Goal: Transaction & Acquisition: Purchase product/service

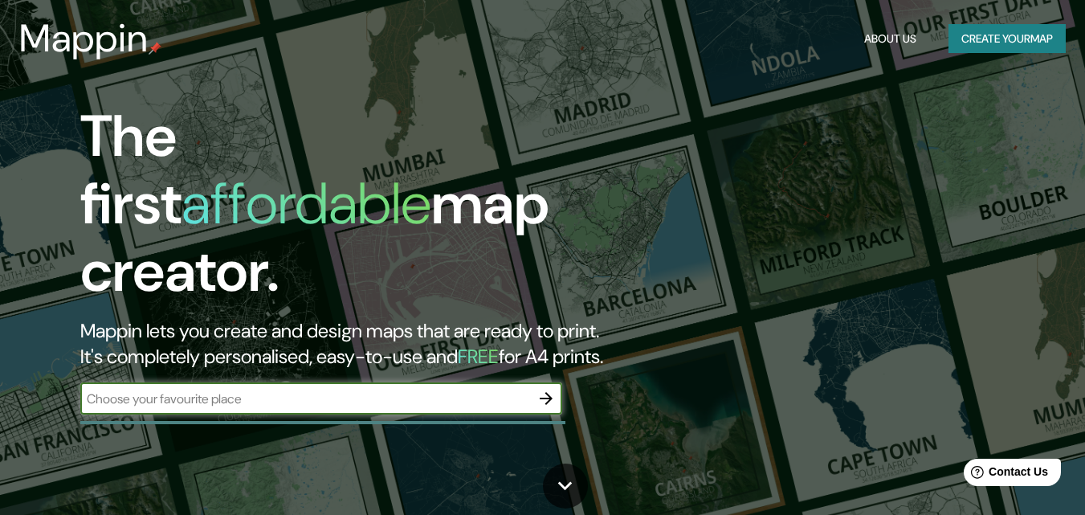
click at [412, 389] on input "text" at bounding box center [305, 398] width 450 height 18
click at [409, 389] on input "text" at bounding box center [305, 398] width 450 height 18
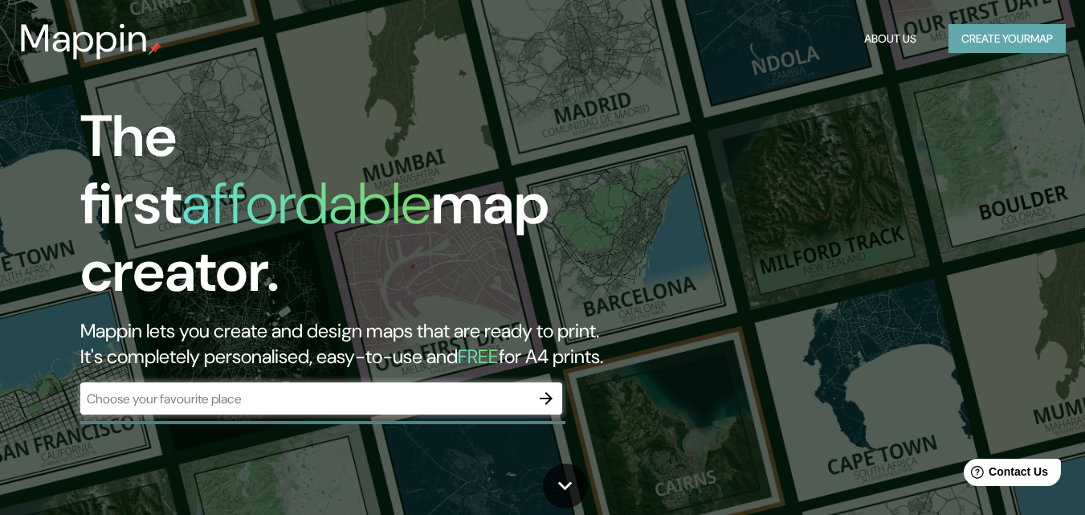
click at [1011, 33] on button "Create your map" at bounding box center [1006, 39] width 117 height 30
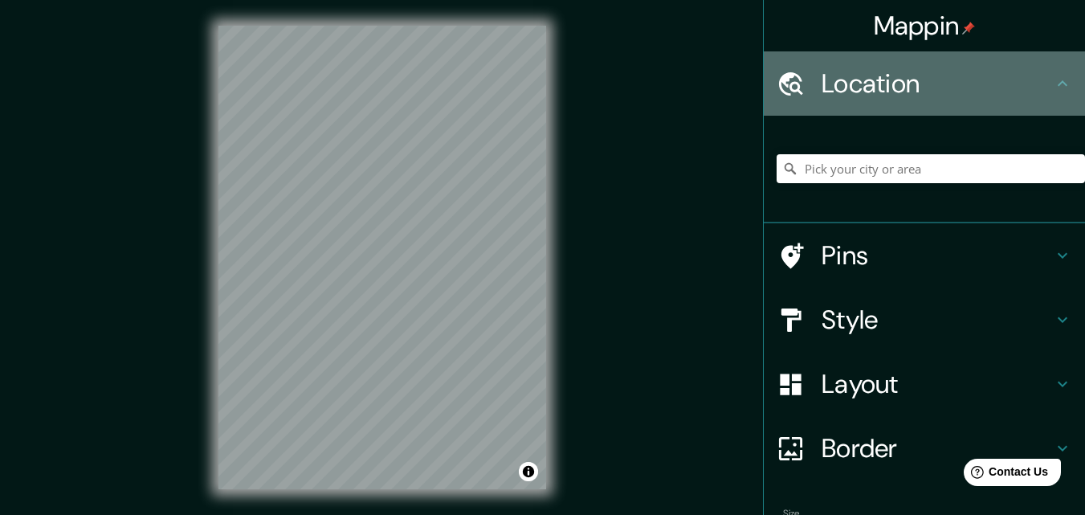
click at [1052, 84] on icon at bounding box center [1061, 83] width 19 height 19
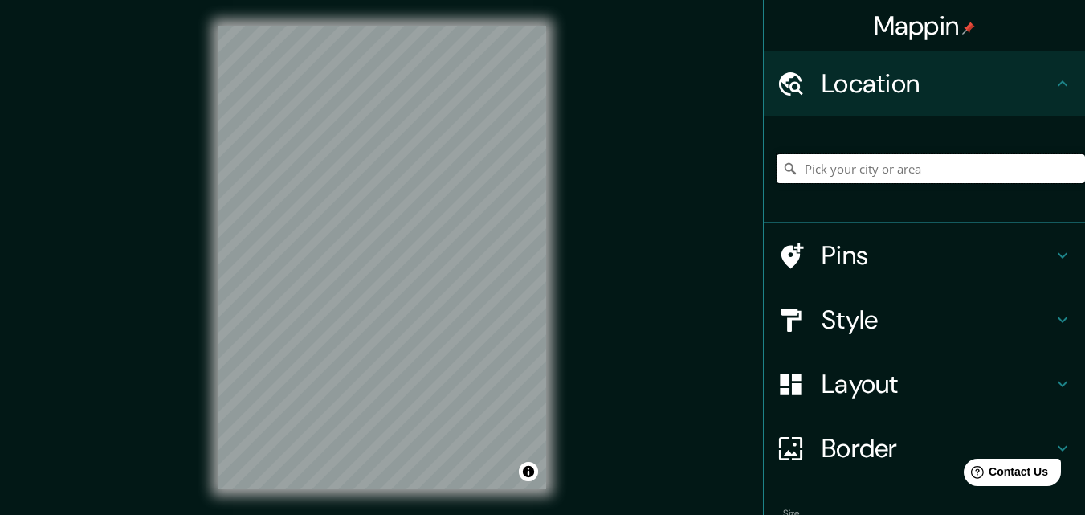
click at [891, 169] on input "Pick your city or area" at bounding box center [930, 168] width 308 height 29
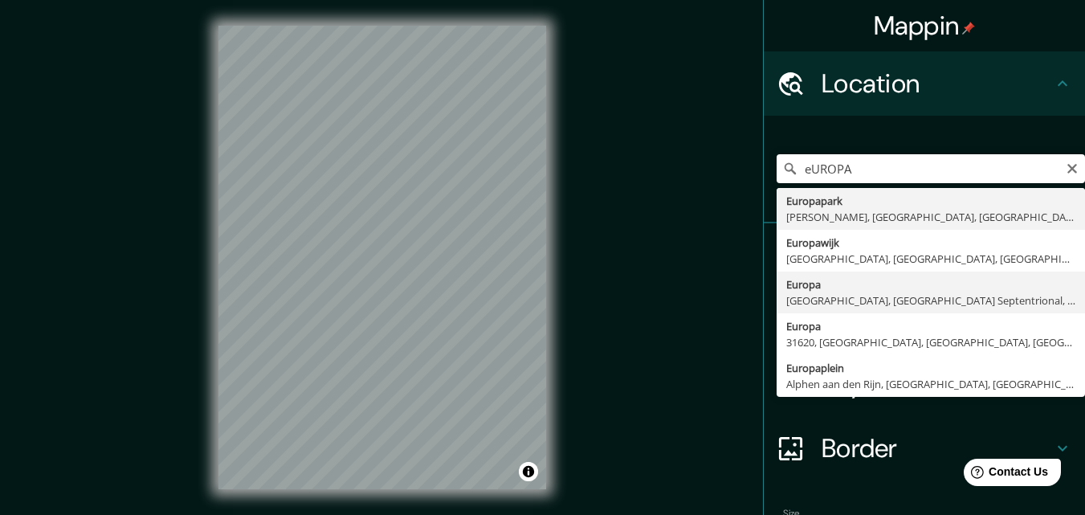
type input "[GEOGRAPHIC_DATA], [GEOGRAPHIC_DATA], [GEOGRAPHIC_DATA] Septentrional, [GEOGRAP…"
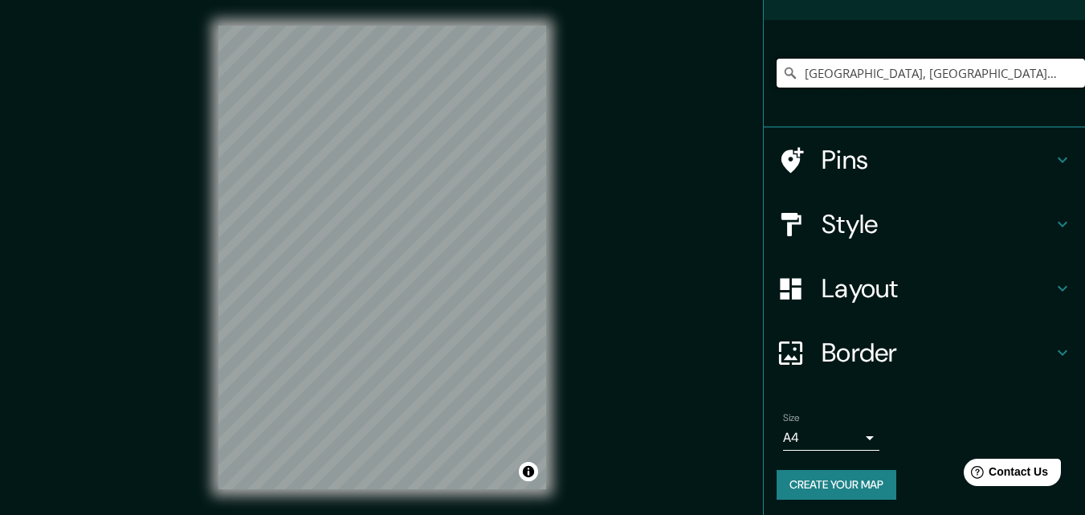
scroll to position [100, 0]
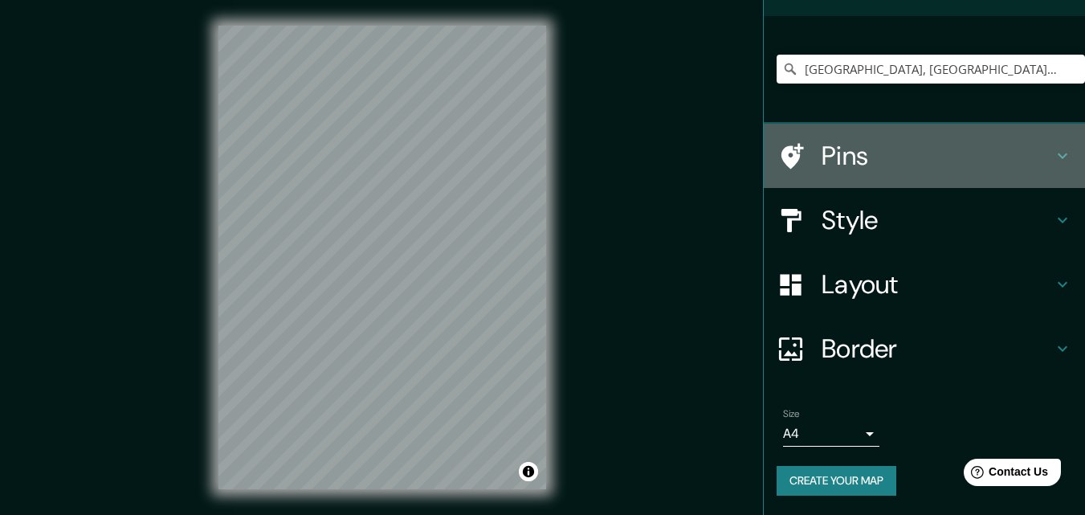
click at [821, 154] on h4 "Pins" at bounding box center [936, 156] width 231 height 32
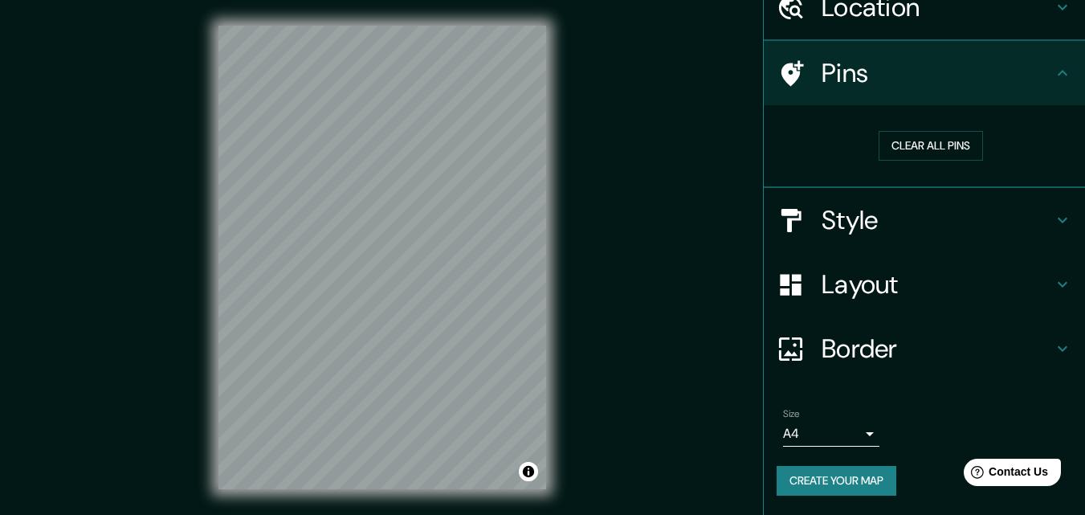
scroll to position [75, 0]
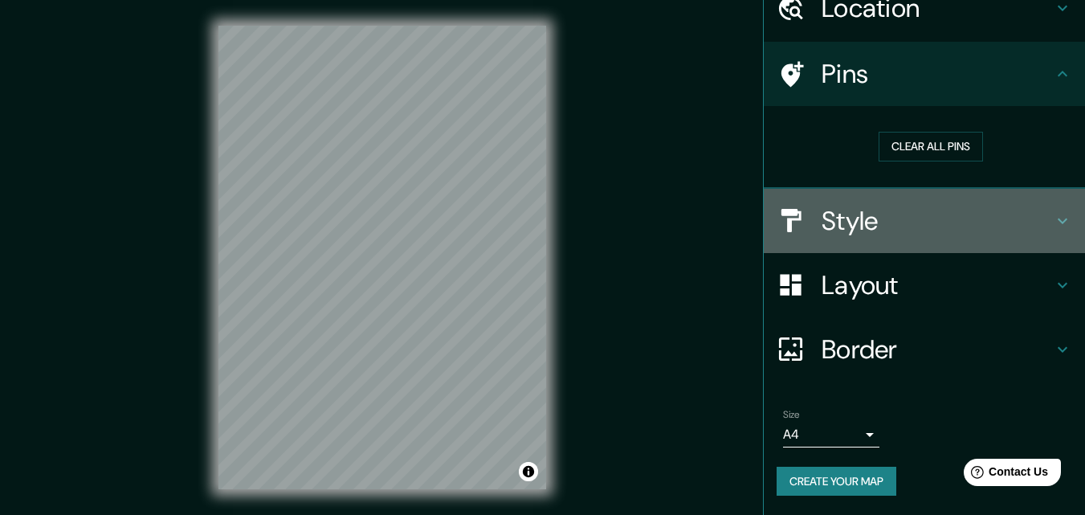
click at [842, 211] on h4 "Style" at bounding box center [936, 221] width 231 height 32
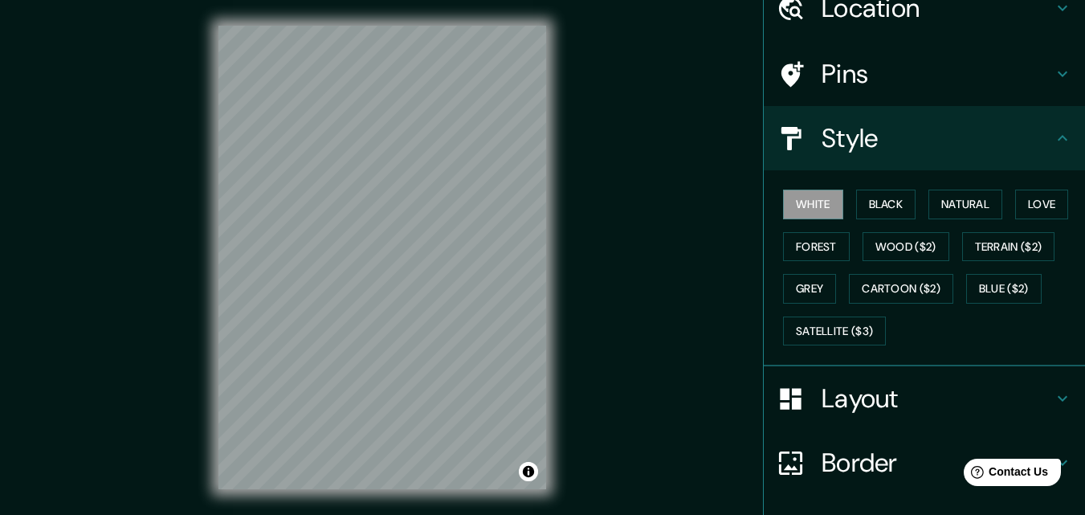
click at [839, 385] on h4 "Layout" at bounding box center [936, 398] width 231 height 32
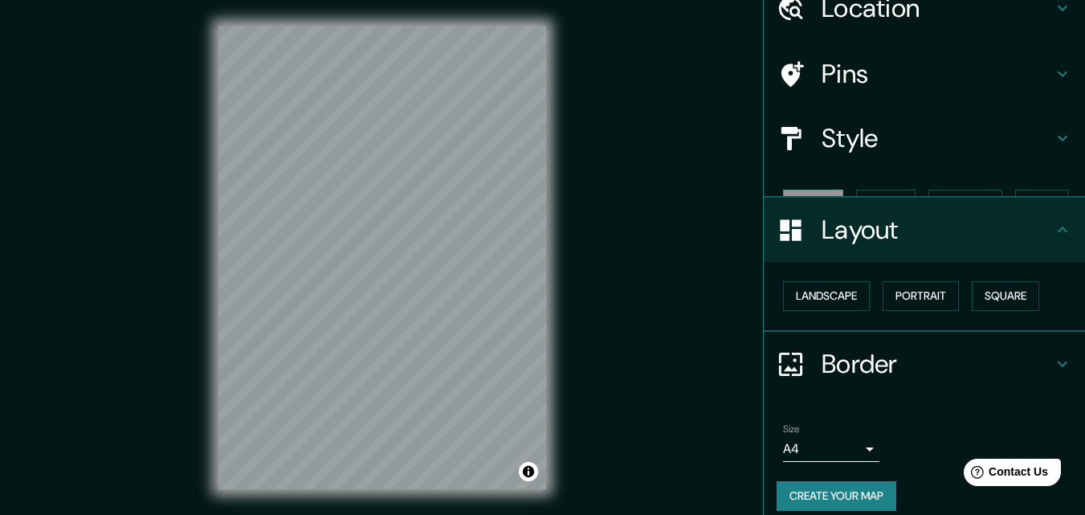
scroll to position [63, 0]
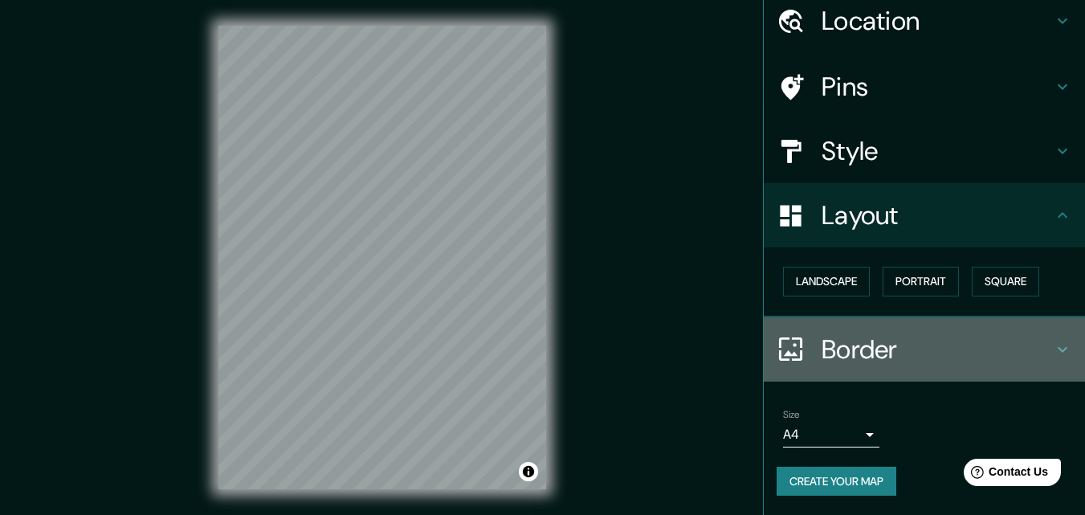
click at [847, 353] on h4 "Border" at bounding box center [936, 349] width 231 height 32
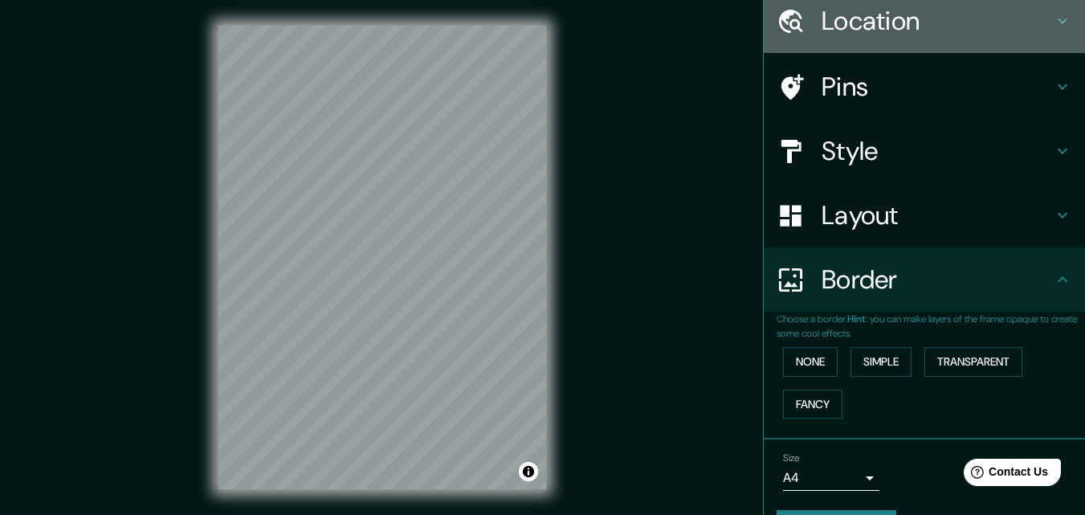
click at [849, 19] on h4 "Location" at bounding box center [936, 21] width 231 height 32
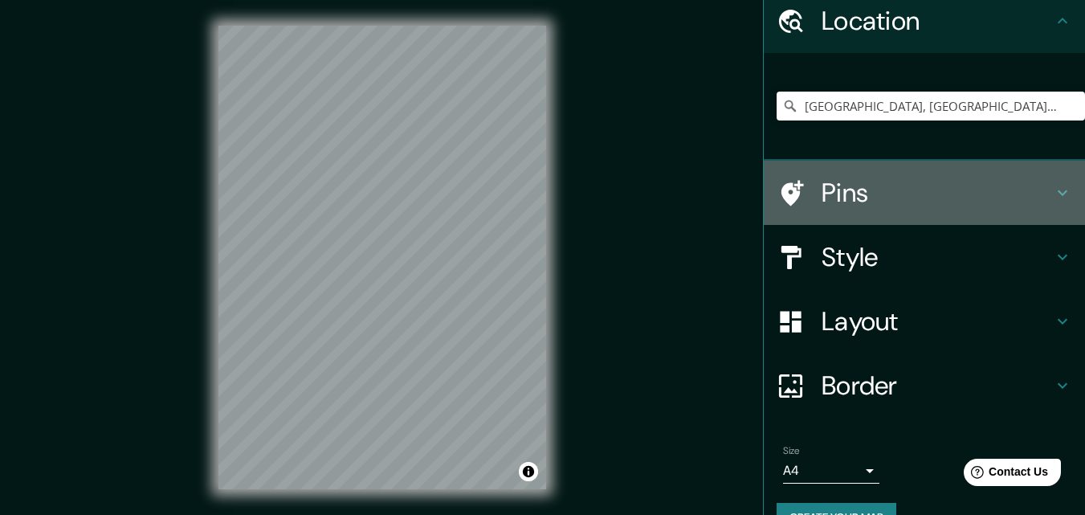
click at [831, 197] on h4 "Pins" at bounding box center [936, 193] width 231 height 32
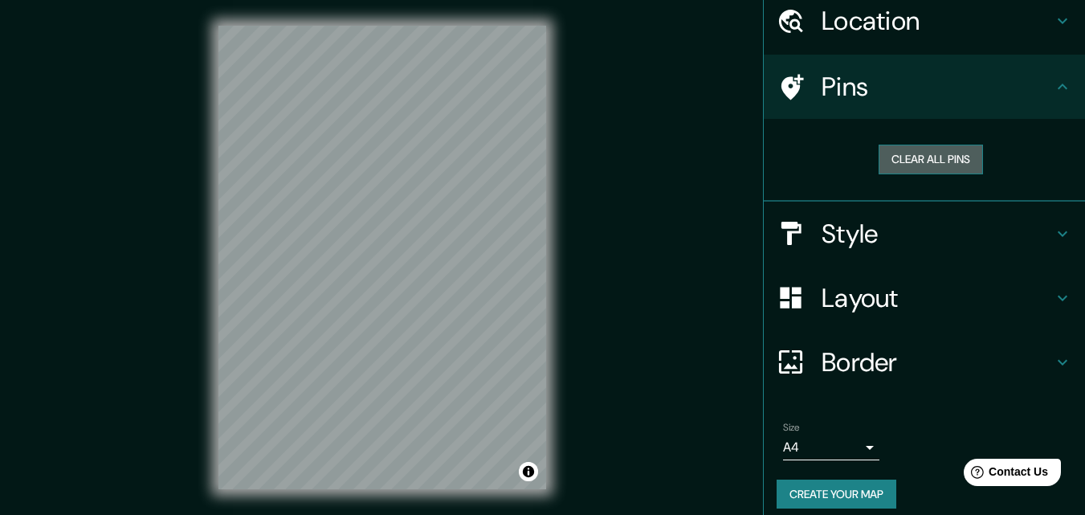
click at [878, 161] on button "Clear all pins" at bounding box center [930, 159] width 104 height 30
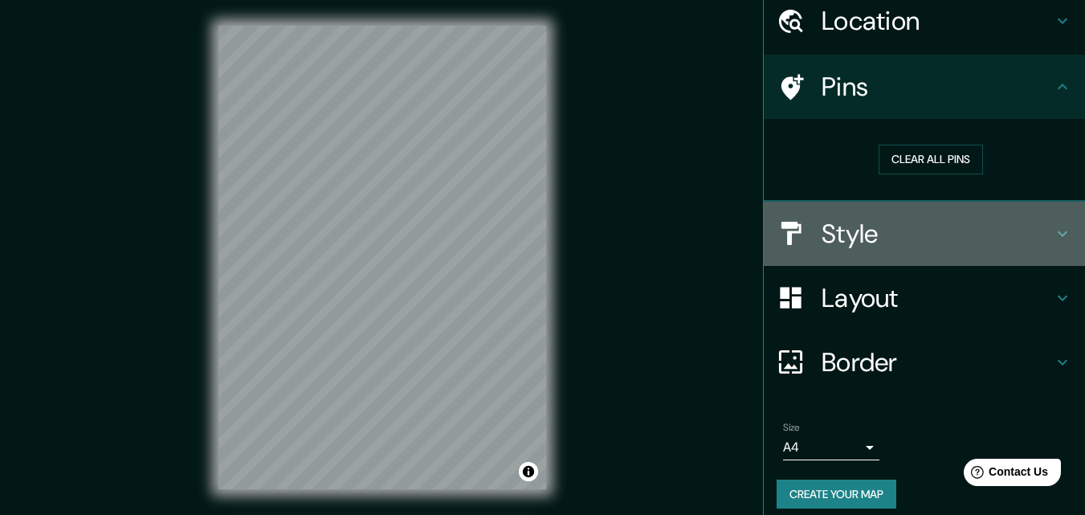
click at [844, 228] on h4 "Style" at bounding box center [936, 234] width 231 height 32
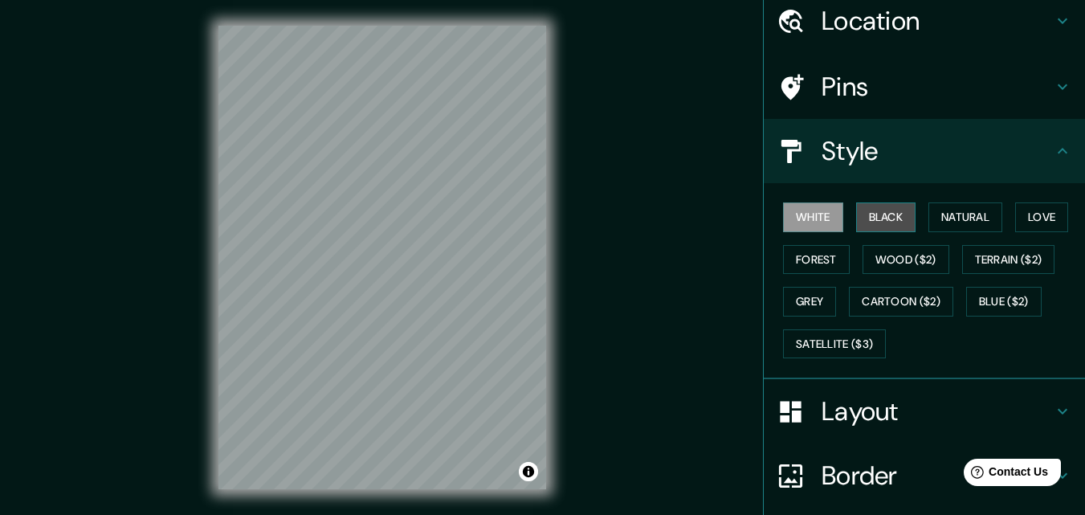
click at [858, 217] on button "Black" at bounding box center [886, 217] width 60 height 30
click at [810, 218] on button "White" at bounding box center [813, 217] width 60 height 30
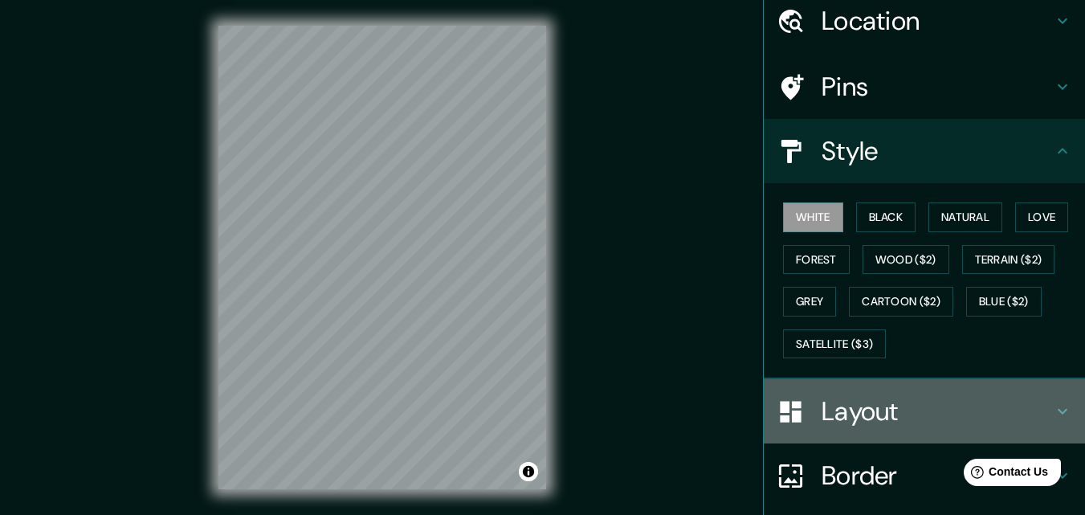
click at [873, 418] on h4 "Layout" at bounding box center [936, 411] width 231 height 32
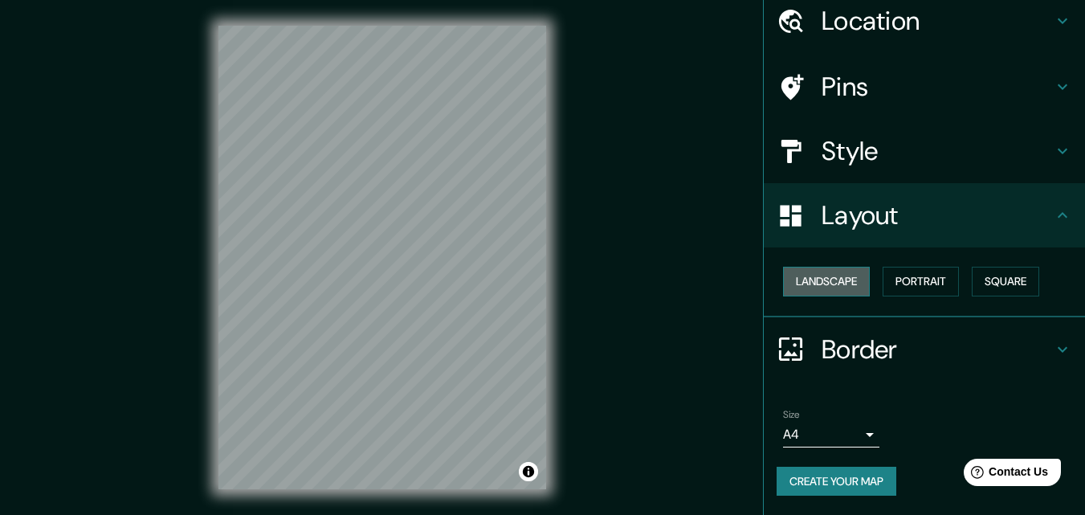
click at [838, 282] on button "Landscape" at bounding box center [826, 282] width 87 height 30
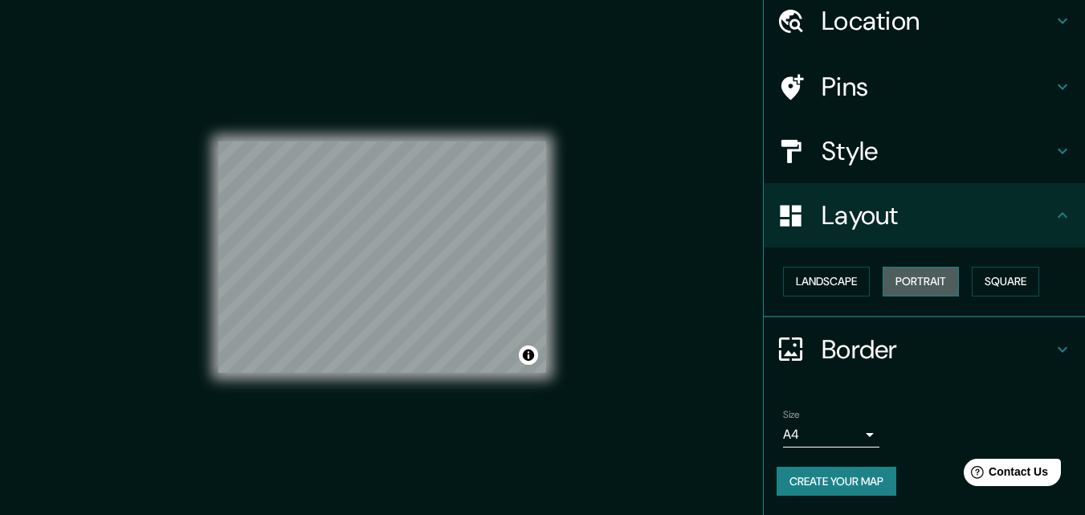
click at [900, 279] on button "Portrait" at bounding box center [920, 282] width 76 height 30
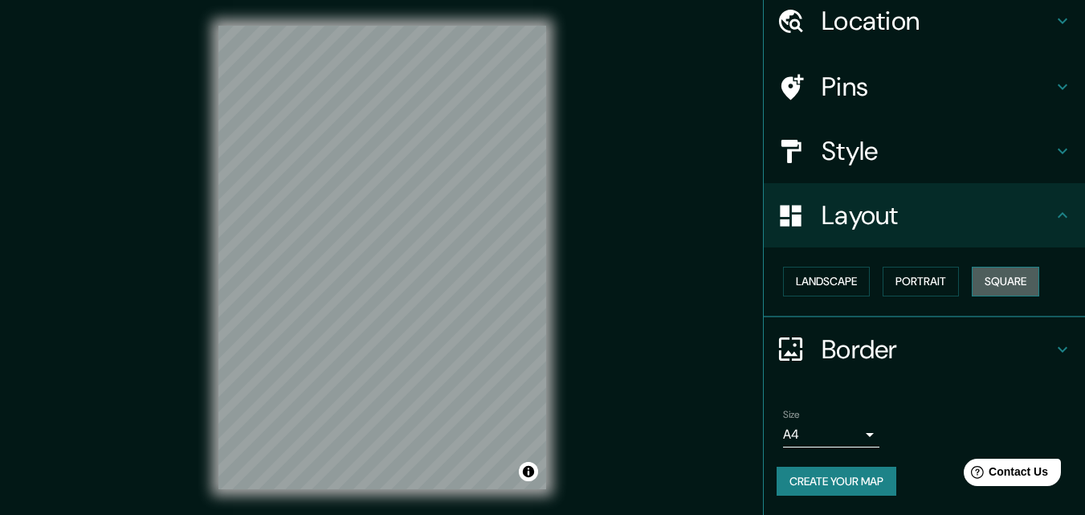
click at [983, 278] on button "Square" at bounding box center [1004, 282] width 67 height 30
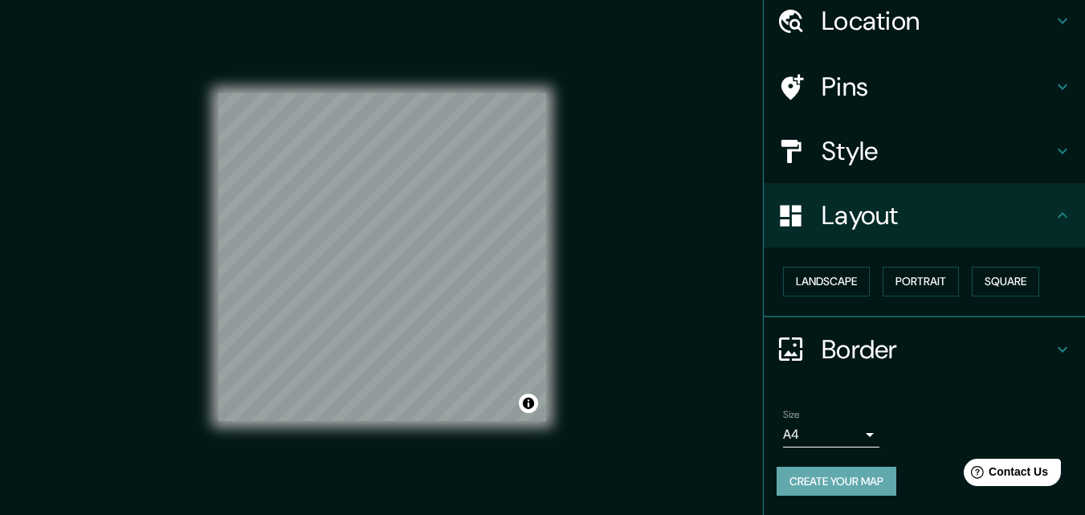
click at [852, 484] on button "Create your map" at bounding box center [836, 481] width 120 height 30
